Goal: Task Accomplishment & Management: Manage account settings

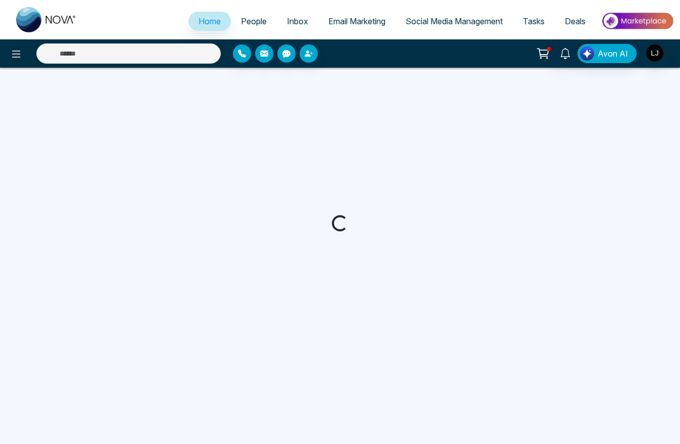
select select "*"
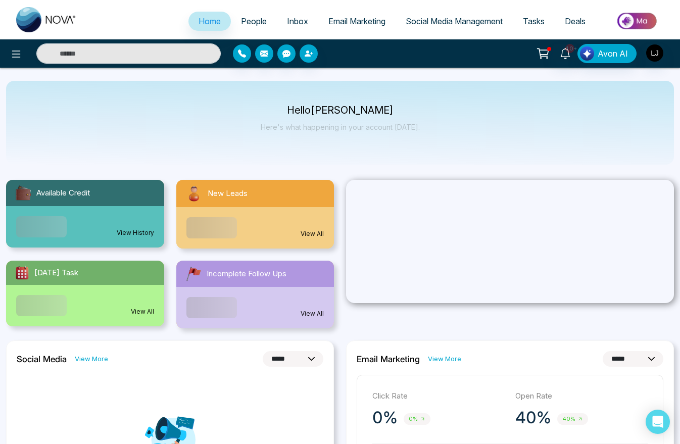
click at [277, 24] on link "Inbox" at bounding box center [297, 21] width 41 height 19
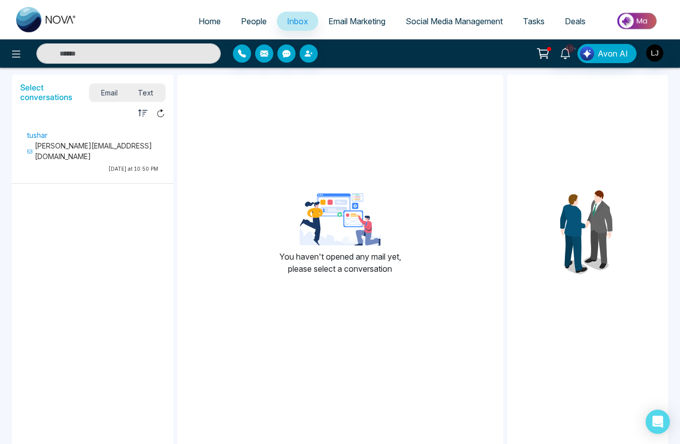
click at [123, 165] on div "tushar [EMAIL_ADDRESS][DOMAIN_NAME] [DATE] at 10:50 PM" at bounding box center [92, 153] width 141 height 49
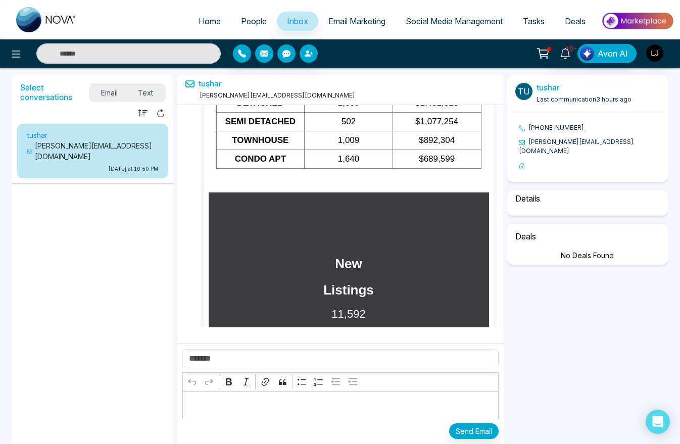
scroll to position [4917, 0]
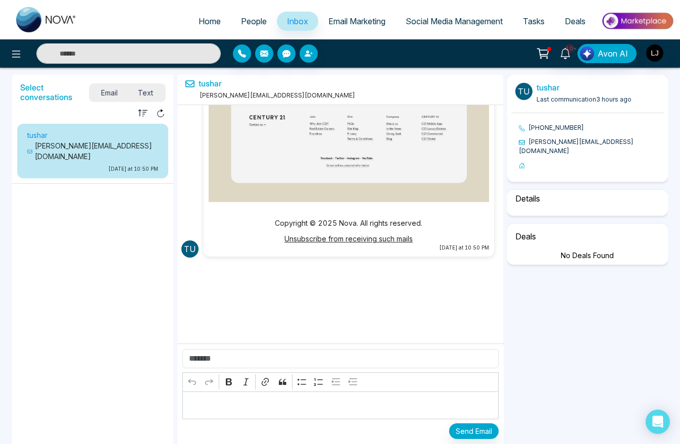
select select "****"
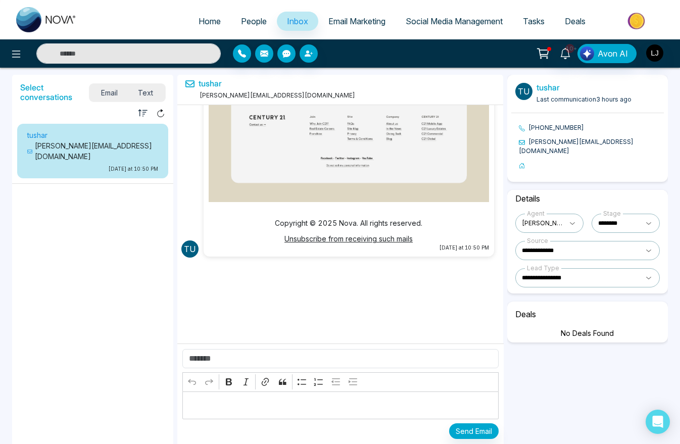
click at [134, 299] on ul "tushar [EMAIL_ADDRESS][DOMAIN_NAME] [DATE] at 10:50 PM" at bounding box center [92, 264] width 161 height 289
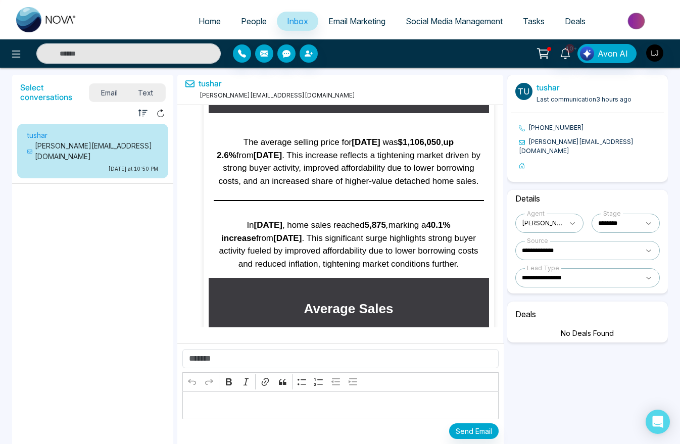
scroll to position [3631, 0]
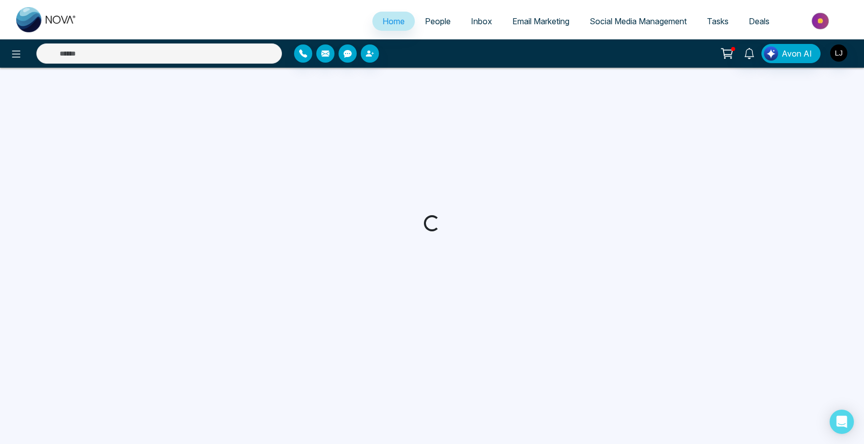
select select "*"
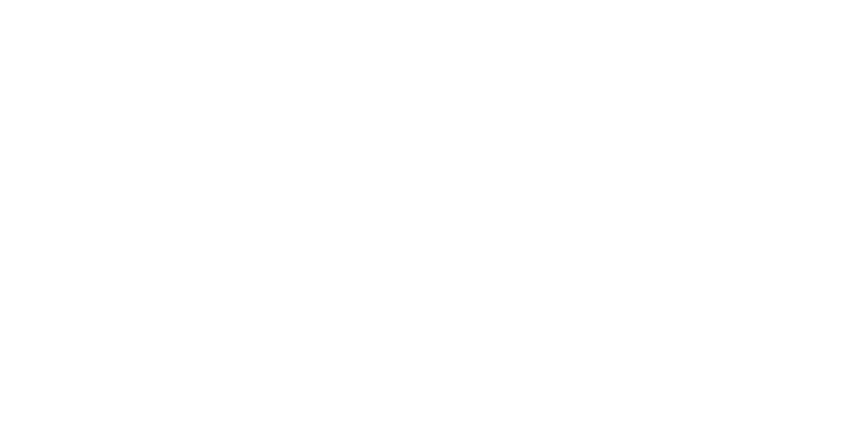
select select "*"
